Goal: Transaction & Acquisition: Purchase product/service

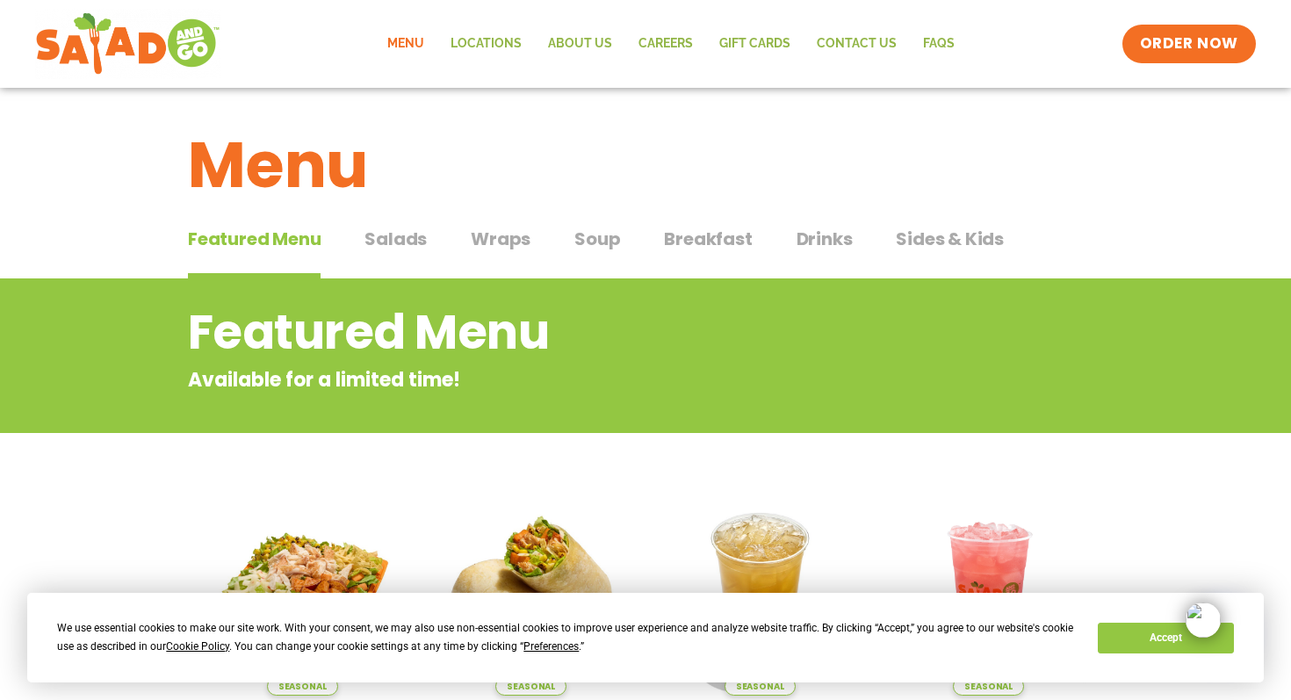
scroll to position [4, 0]
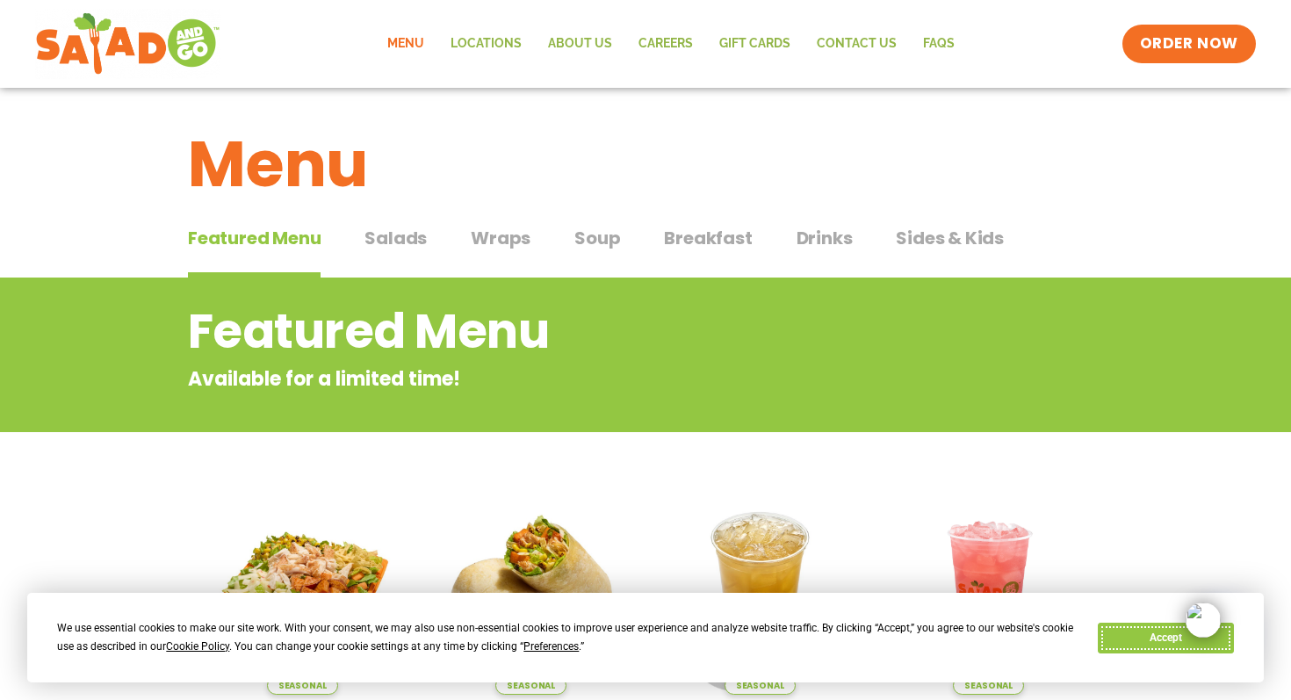
click at [1119, 637] on button "Accept" at bounding box center [1164, 637] width 135 height 31
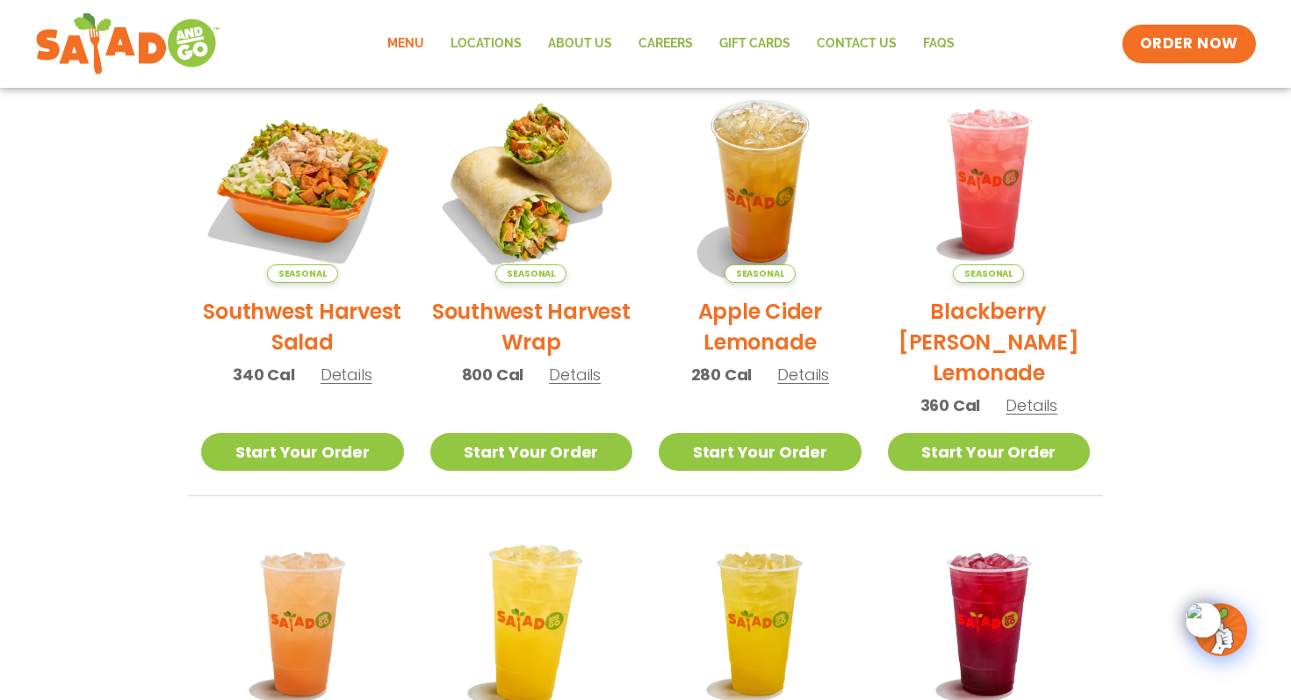
scroll to position [0, 0]
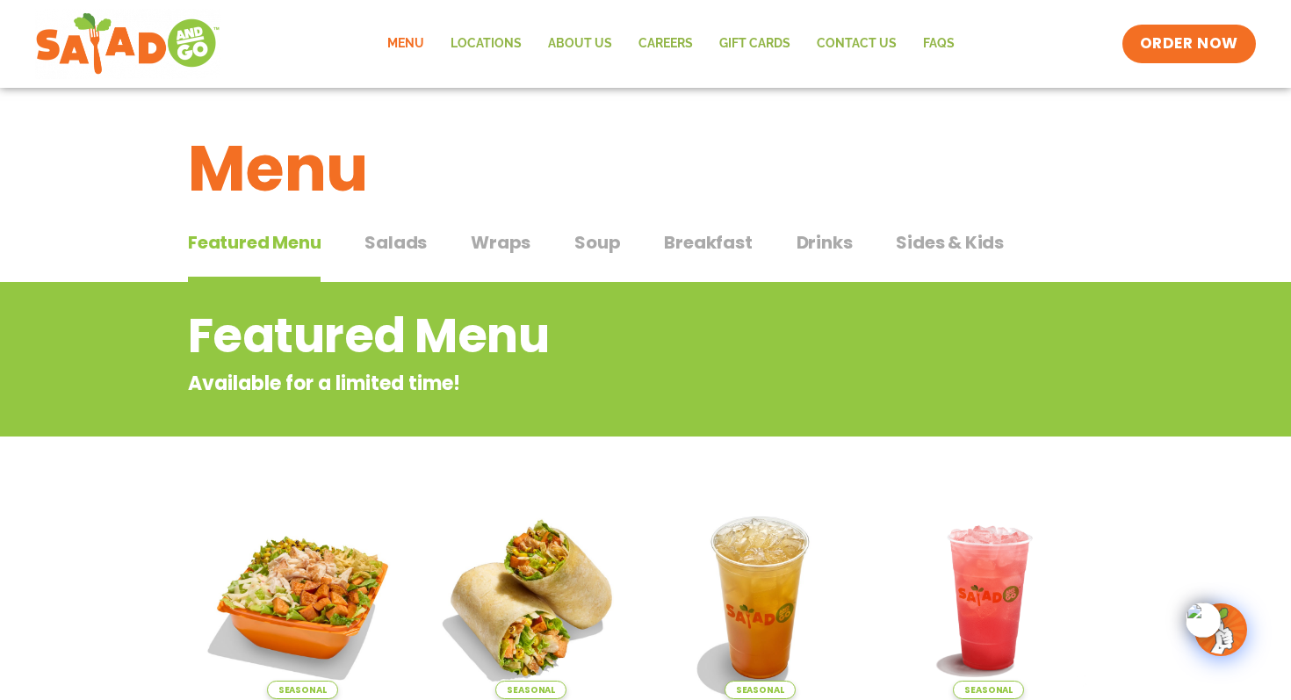
click at [389, 239] on span "Salads" at bounding box center [395, 242] width 62 height 26
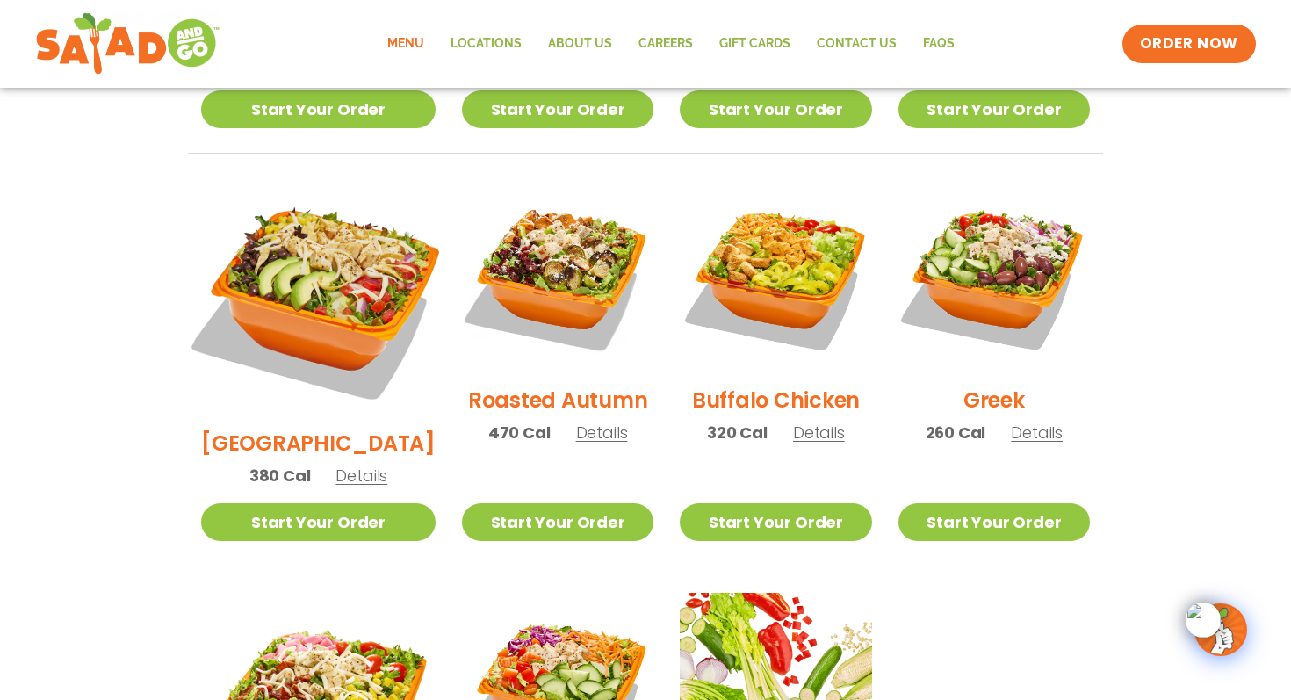
scroll to position [841, 0]
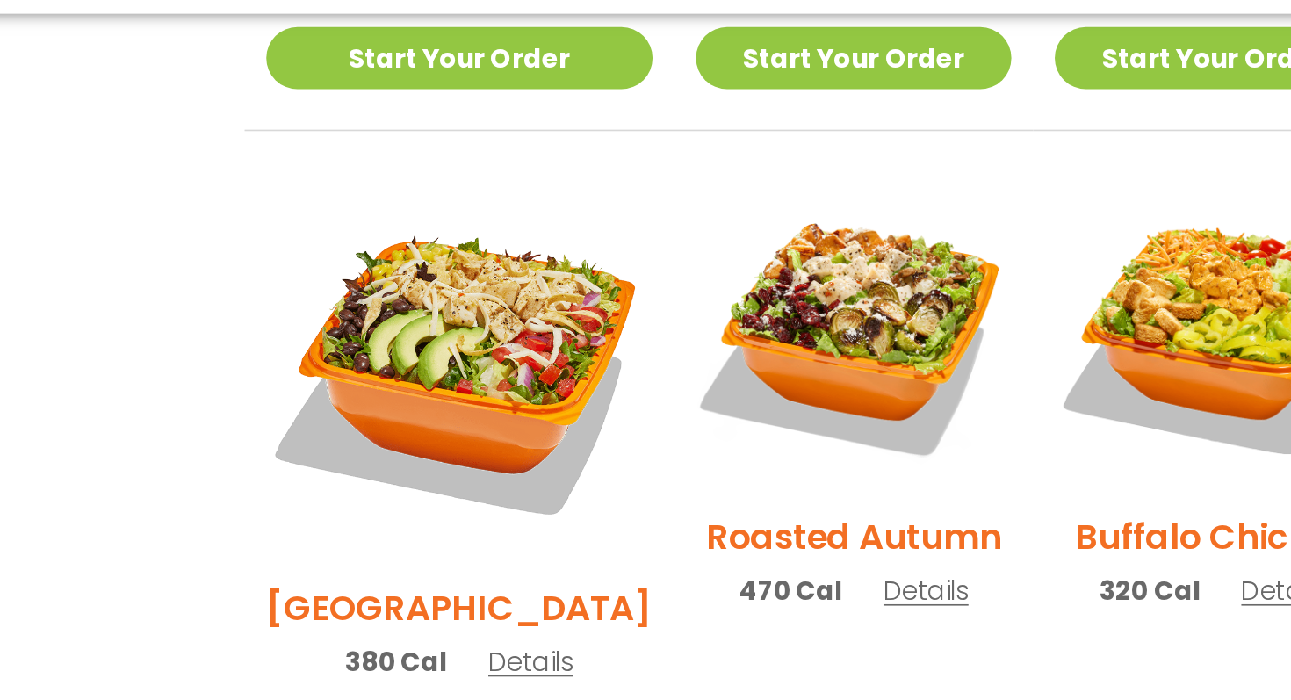
click at [344, 470] on span "Details" at bounding box center [361, 481] width 52 height 22
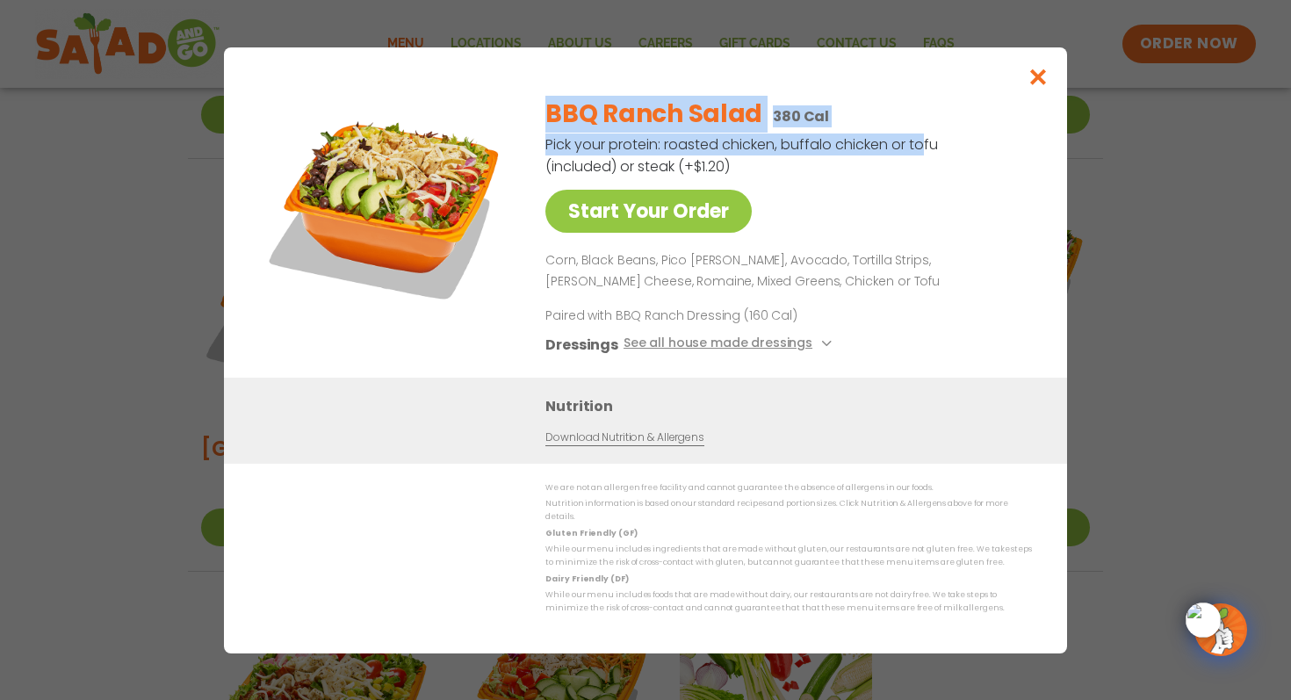
drag, startPoint x: 547, startPoint y: 117, endPoint x: 918, endPoint y: 142, distance: 372.2
click at [918, 142] on div "BBQ Ranch Salad 380 Cal Pick your protein: roasted chicken, buffalo chicken or …" at bounding box center [784, 230] width 479 height 295
click at [918, 142] on p "Pick your protein: roasted chicken, buffalo chicken or tofu (included) or steak…" at bounding box center [742, 155] width 395 height 44
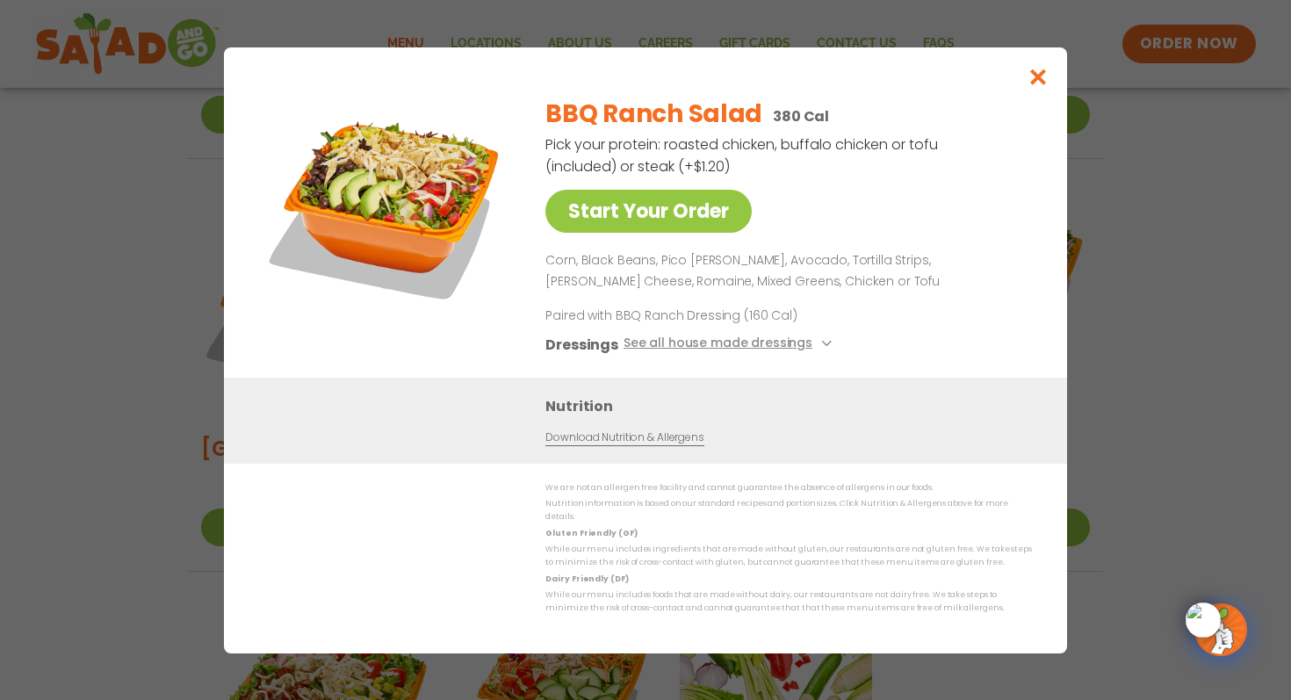
drag, startPoint x: 823, startPoint y: 116, endPoint x: 513, endPoint y: 116, distance: 309.9
click at [513, 116] on div "Start Your Order BBQ Ranch Salad 380 Cal Pick your protein: roasted chicken, bu…" at bounding box center [645, 230] width 773 height 295
copy div "Start Your Order BBQ Ranch Salad 380 Cal"
click at [1041, 83] on icon "Close modal" at bounding box center [1038, 77] width 22 height 18
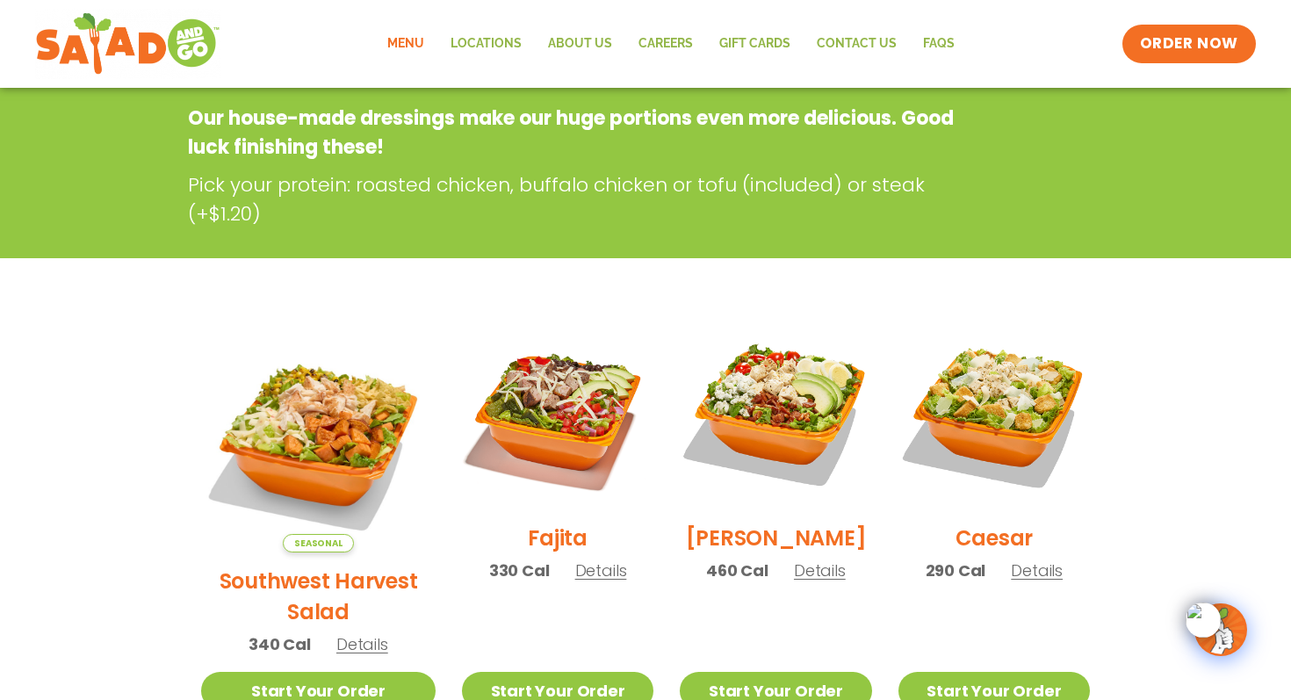
scroll to position [0, 0]
